Goal: Check status: Check status

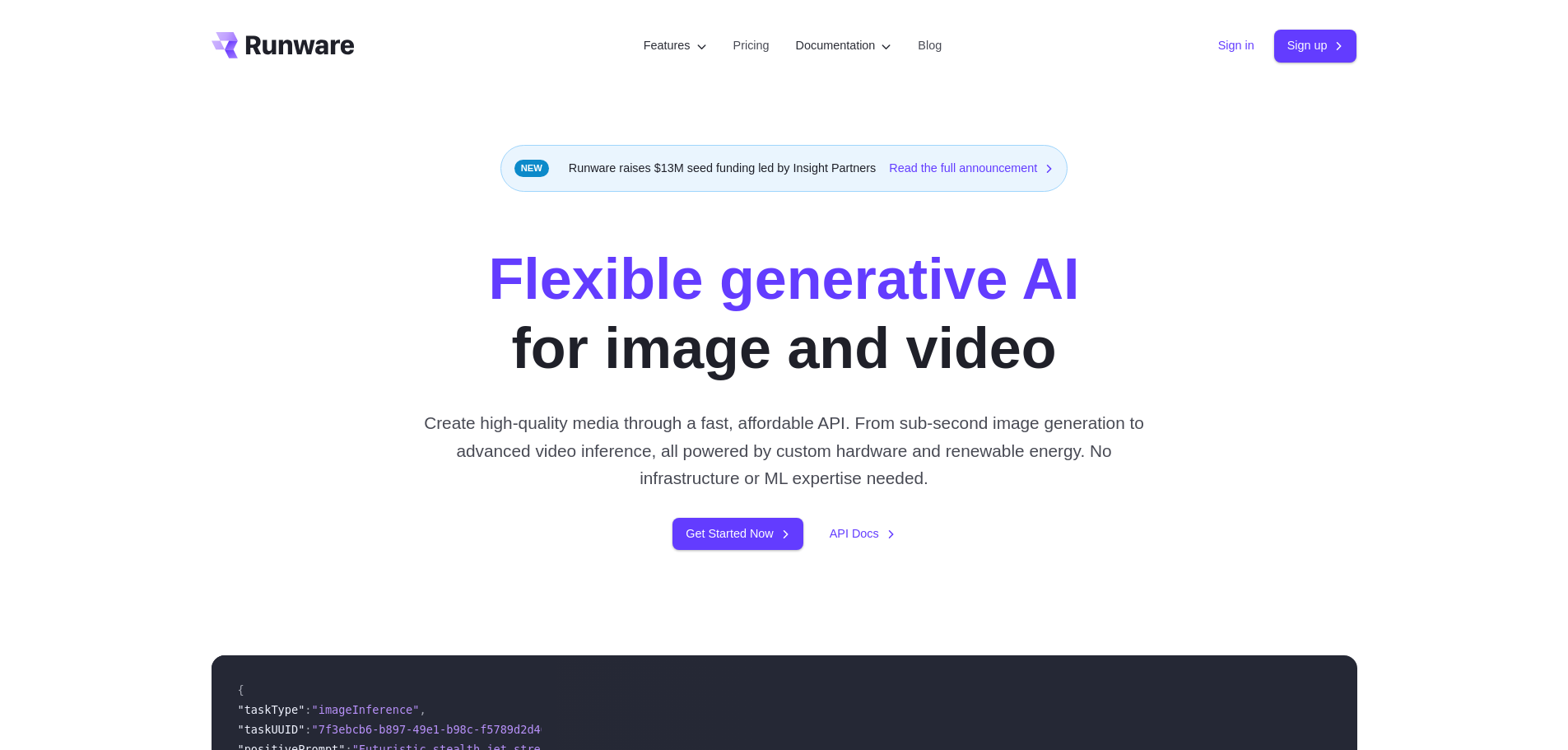
click at [1240, 45] on link "Sign in" at bounding box center [1236, 45] width 36 height 19
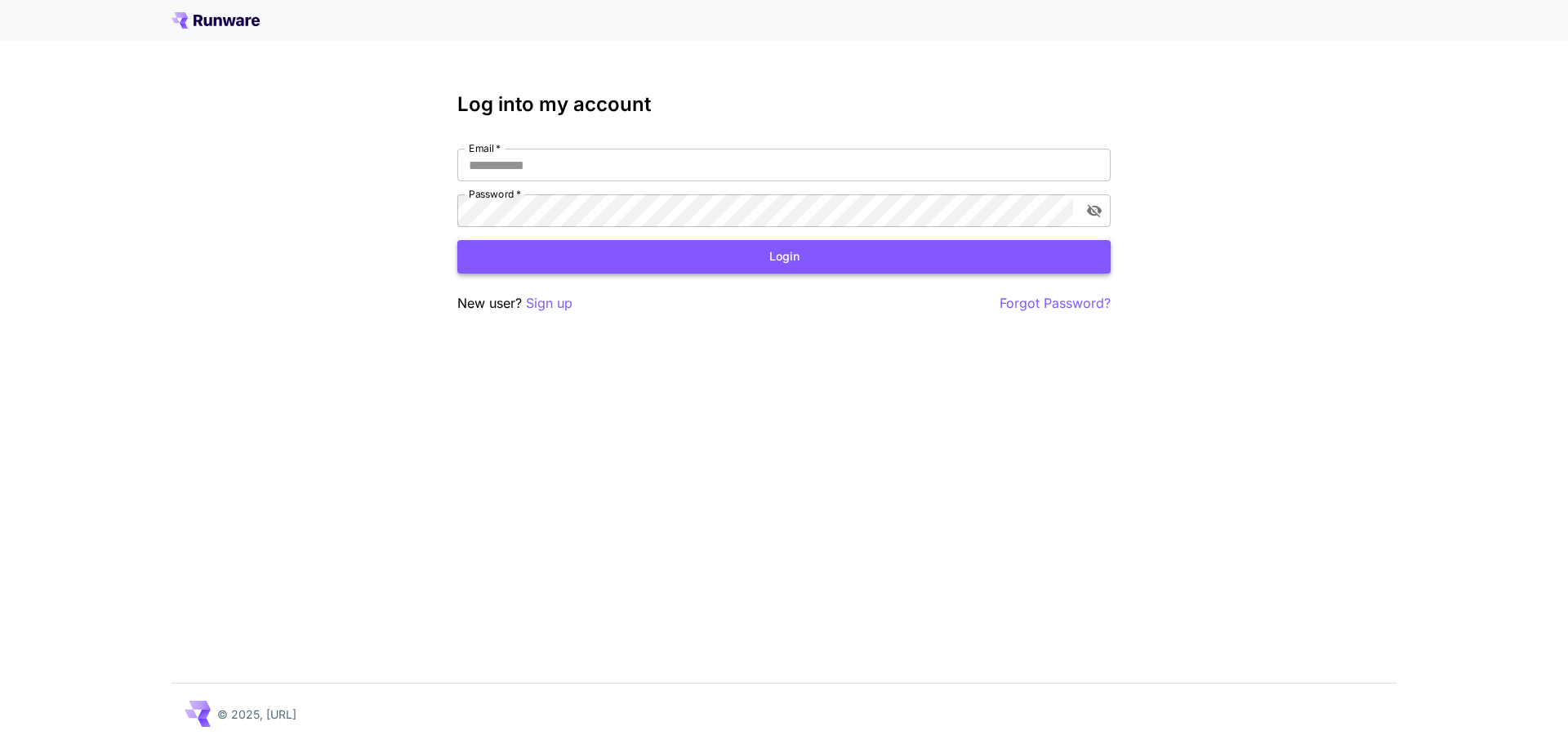
type input "**********"
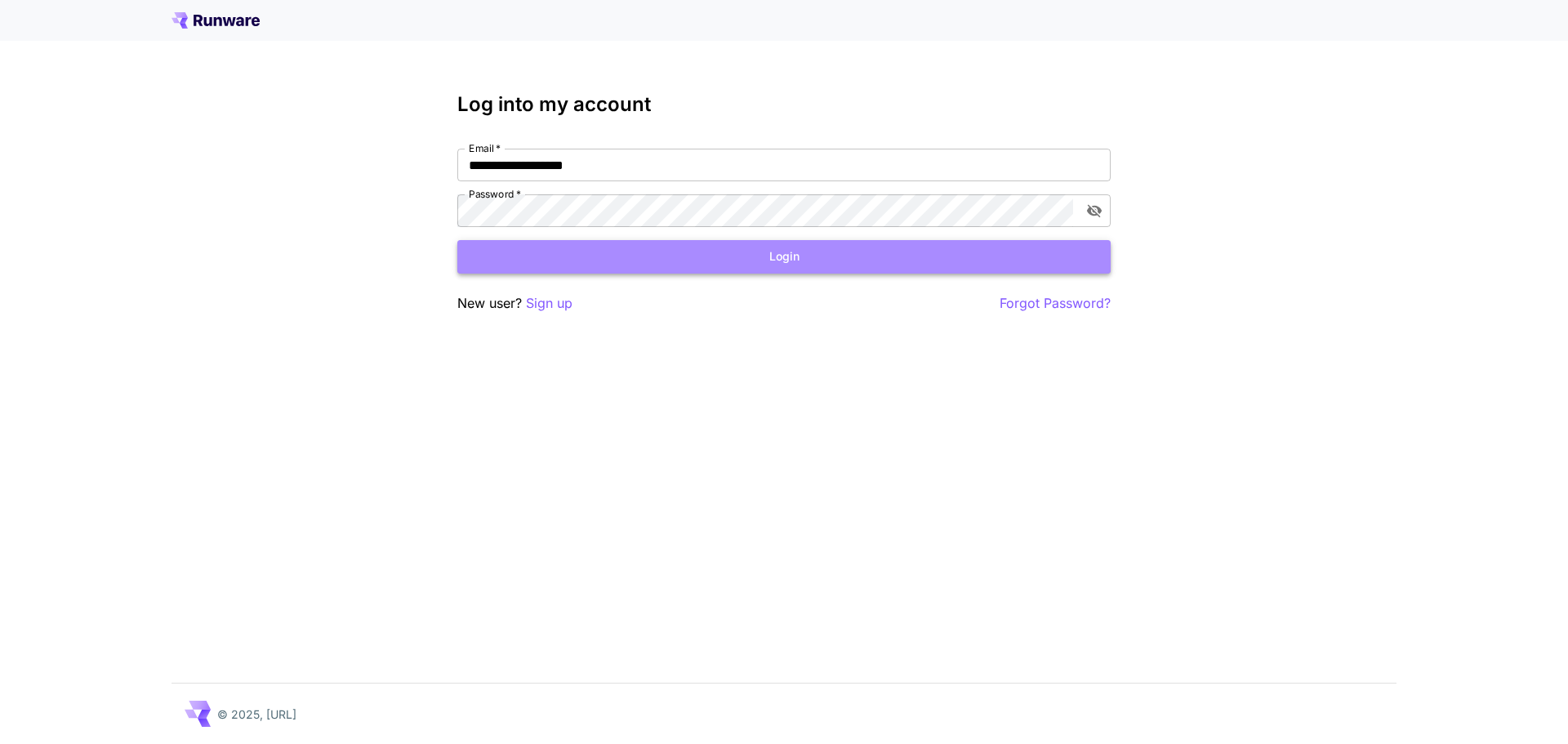
click at [603, 257] on button "Login" at bounding box center [784, 256] width 653 height 34
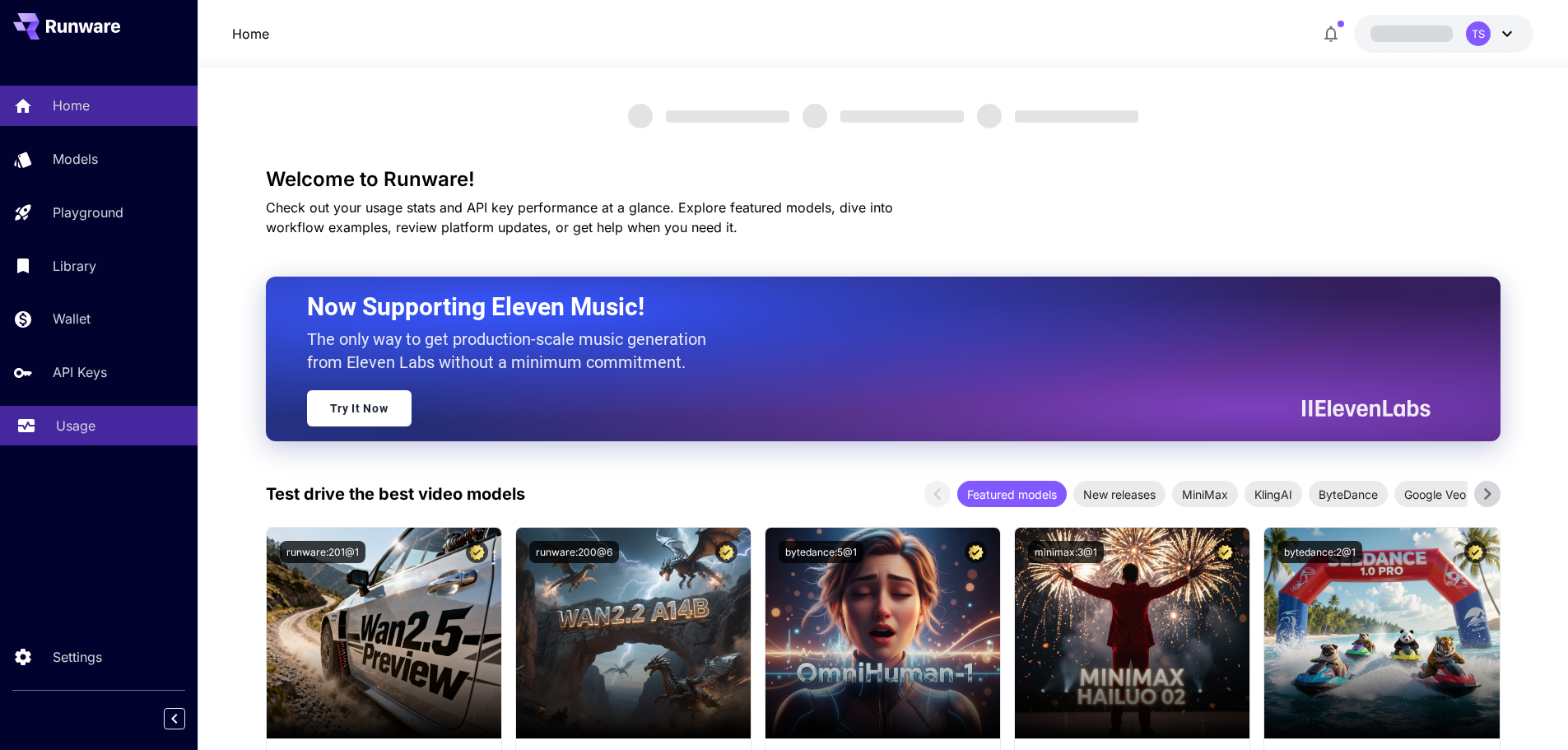
click at [122, 423] on div "Usage" at bounding box center [120, 425] width 128 height 20
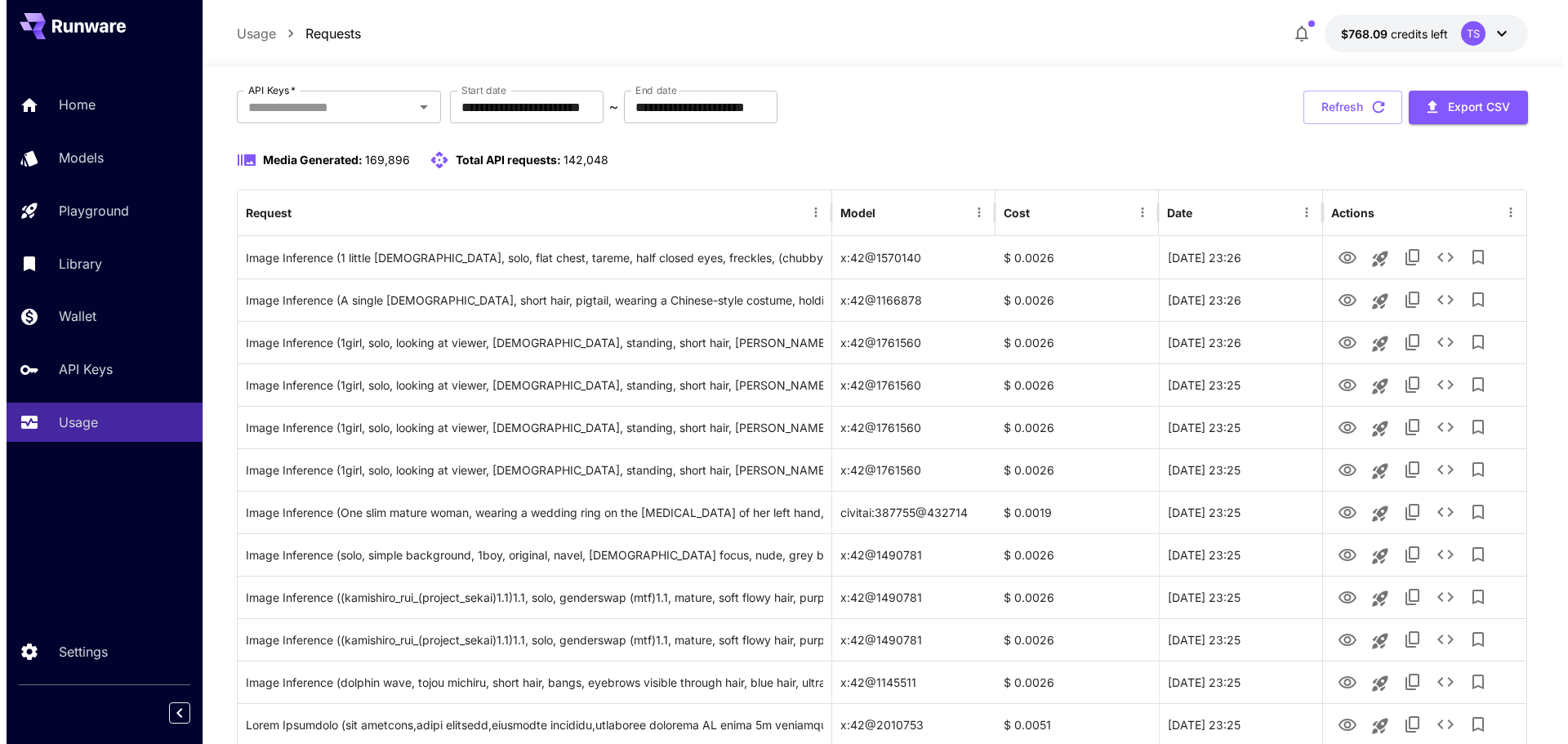
scroll to position [245, 0]
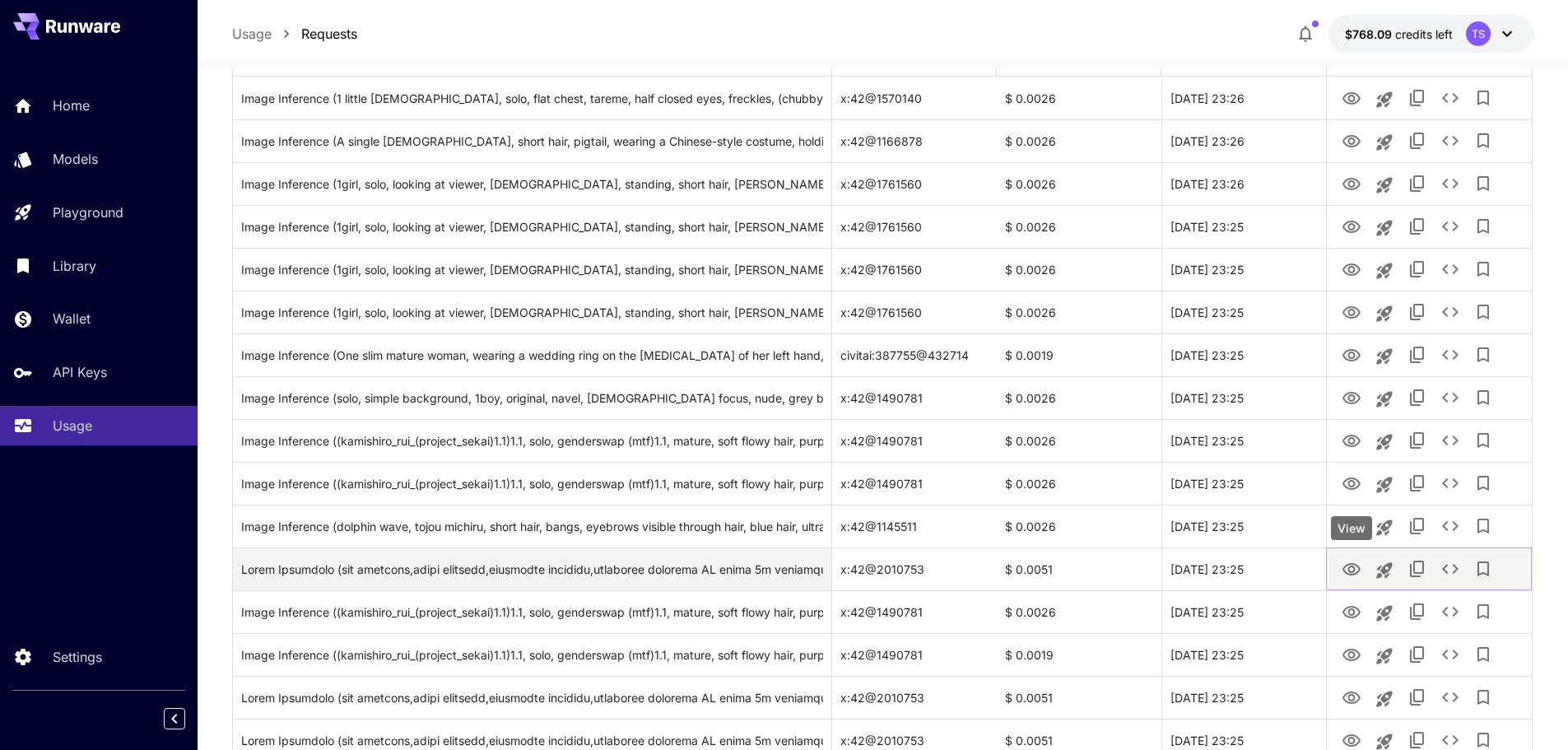
click at [1347, 575] on icon "View" at bounding box center [1351, 569] width 20 height 20
click at [1450, 568] on icon "See details" at bounding box center [1450, 568] width 20 height 20
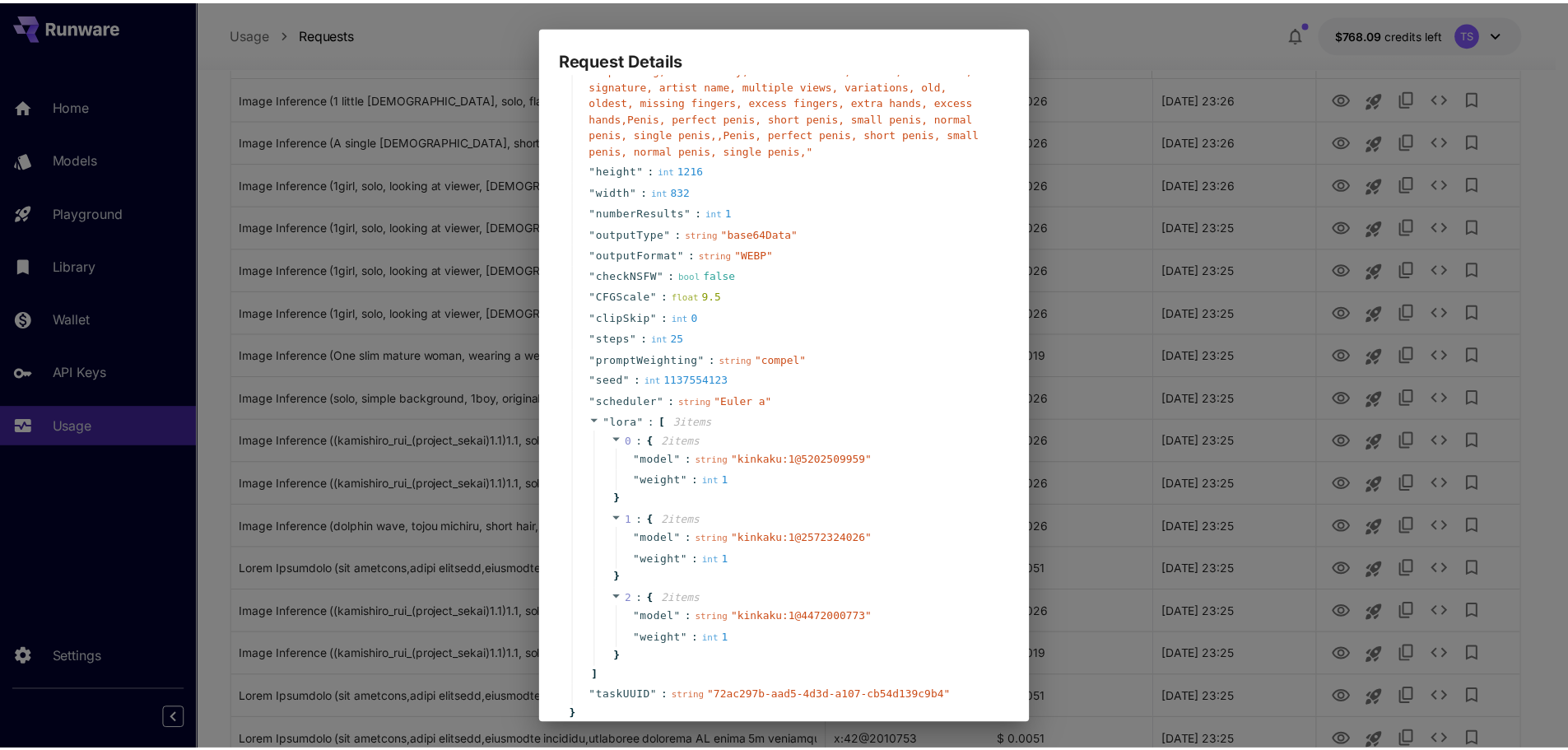
scroll to position [703, 0]
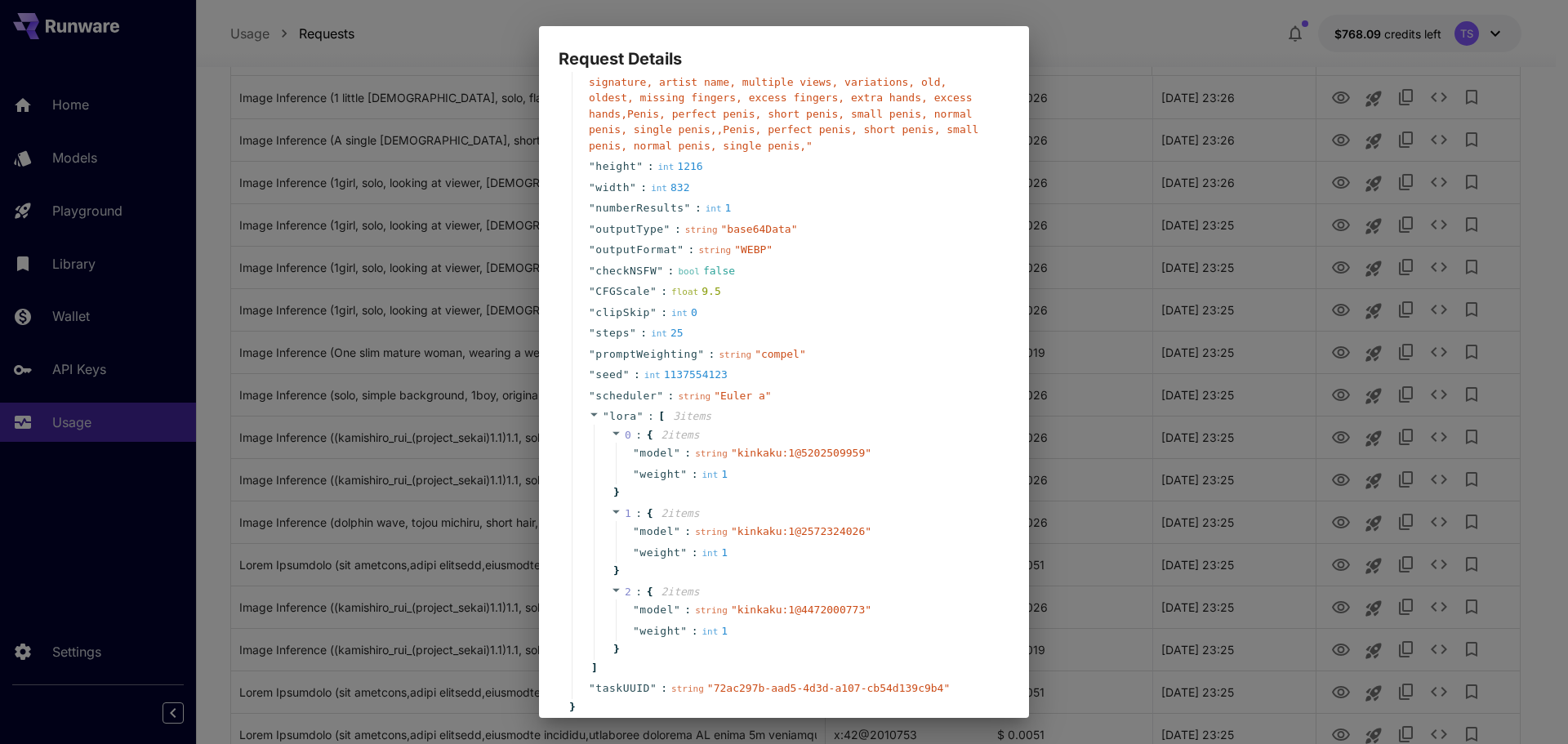
click at [1118, 169] on div "Request Details { 18 item s " taskType " : string " imageInference " " model " …" at bounding box center [784, 372] width 1568 height 744
click at [1187, 243] on div "Request Details { 18 item s " taskType " : string " imageInference " " model " …" at bounding box center [784, 372] width 1568 height 744
